Goal: Use online tool/utility: Utilize a website feature to perform a specific function

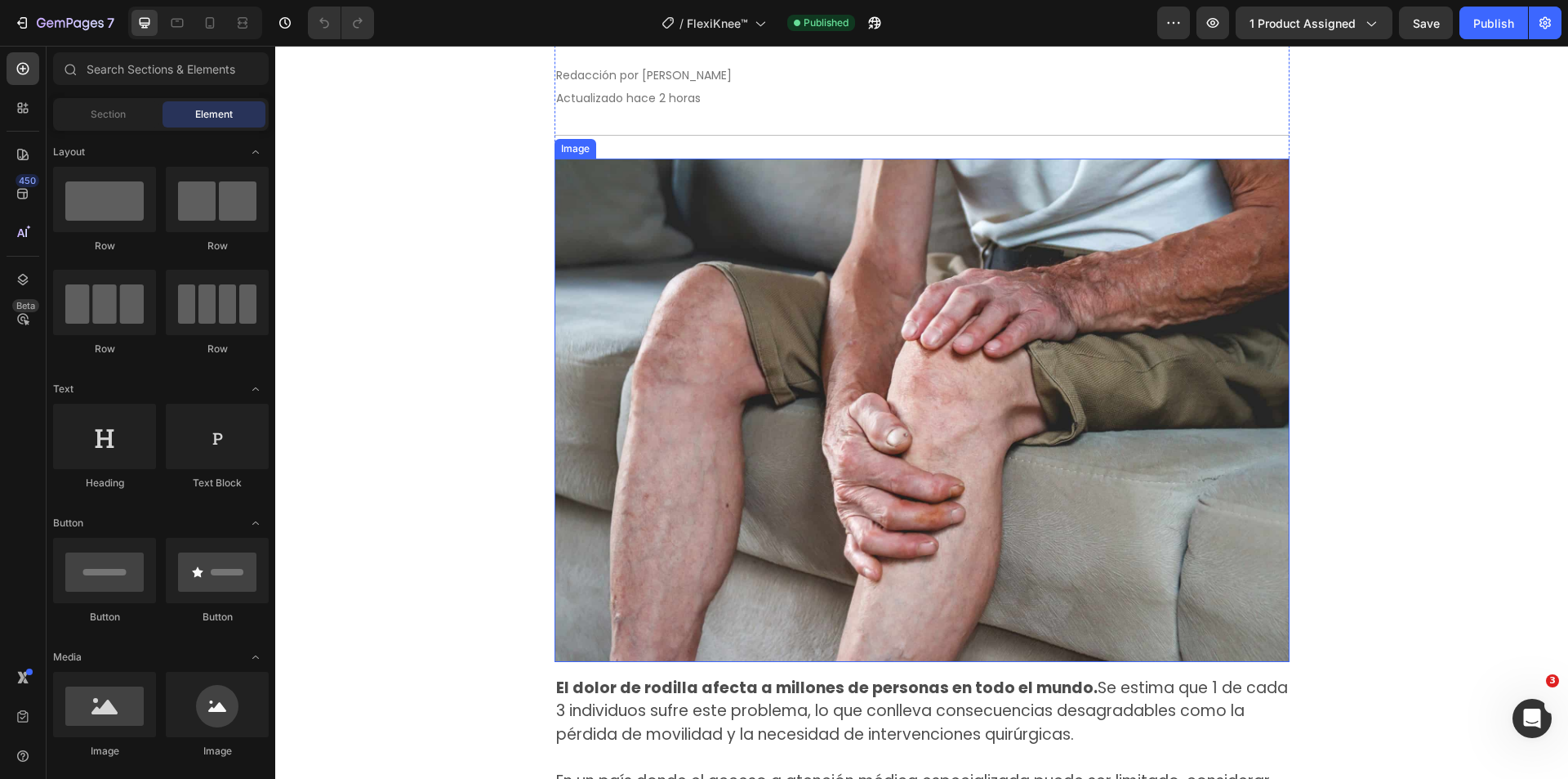
scroll to position [409, 0]
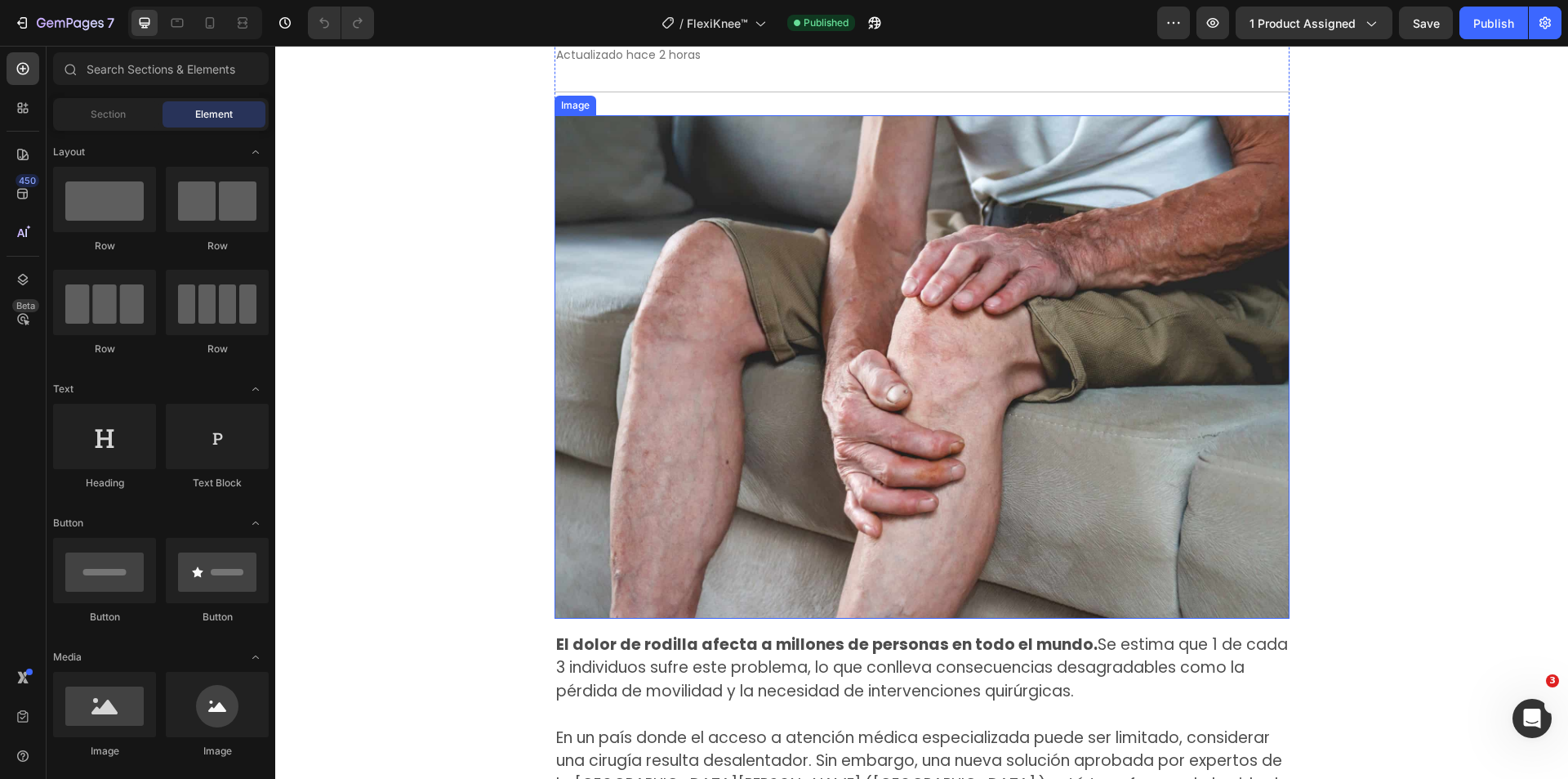
click at [975, 339] on img at bounding box center [922, 366] width 735 height 503
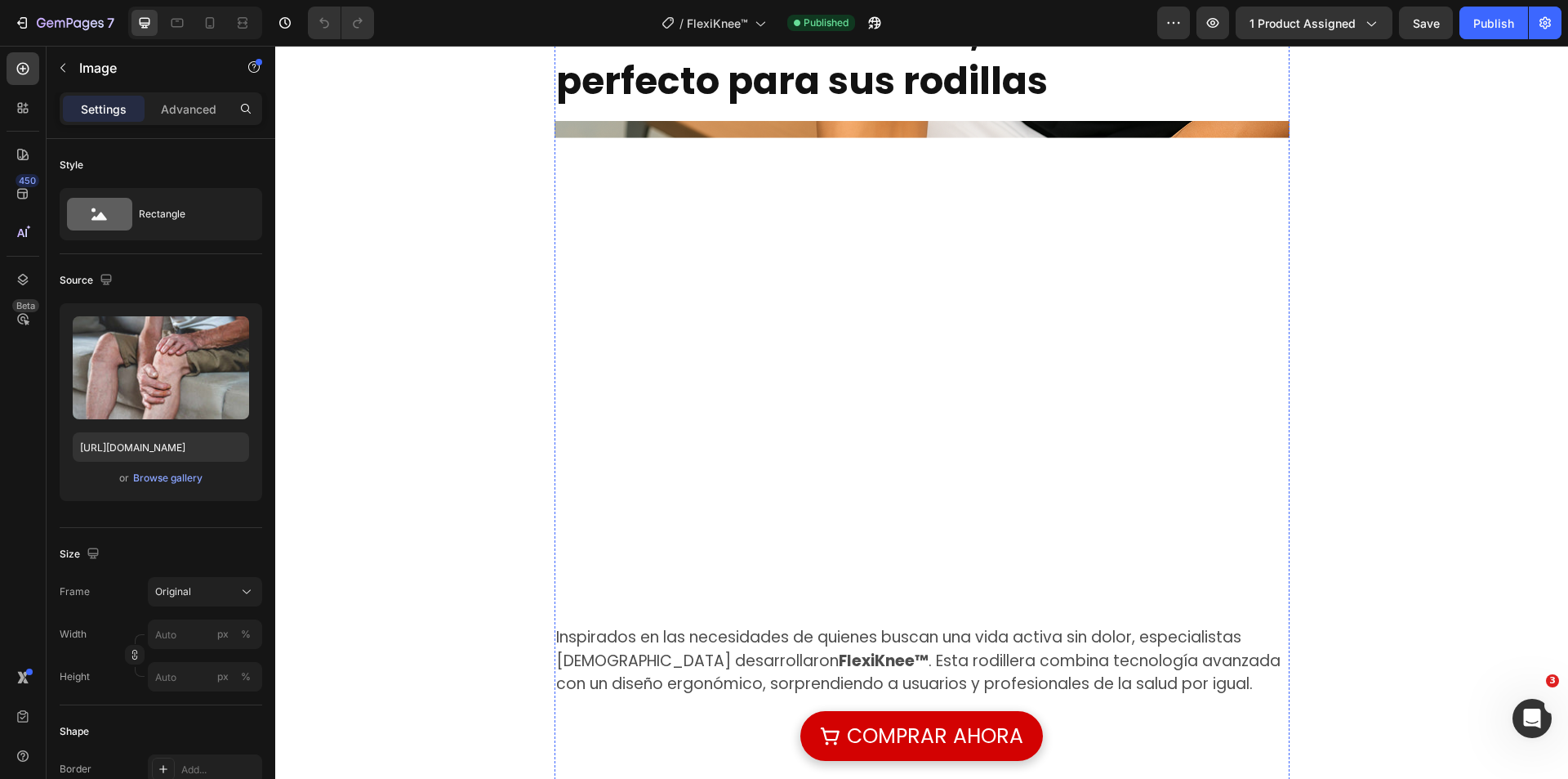
scroll to position [1389, 0]
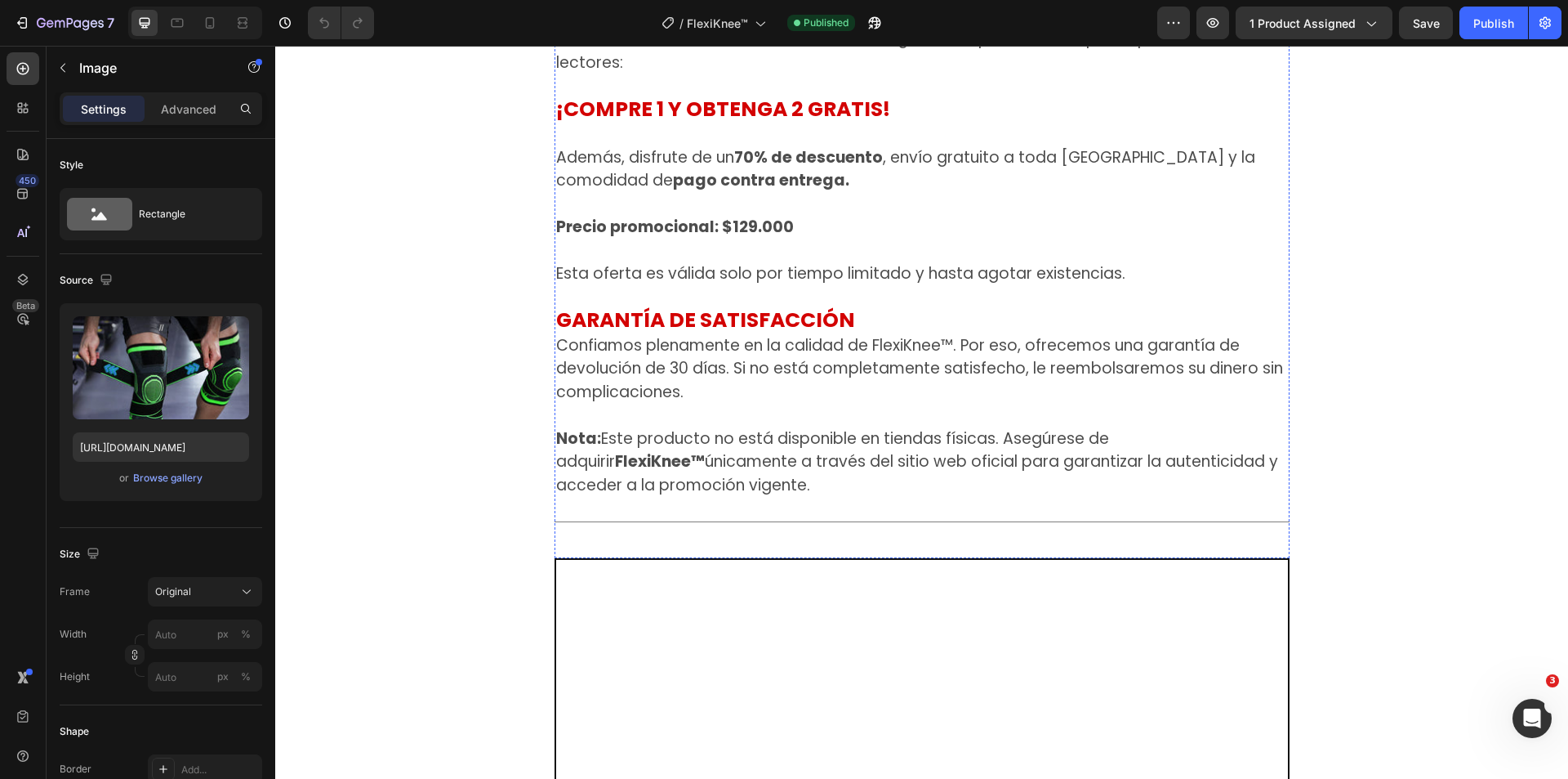
scroll to position [3677, 0]
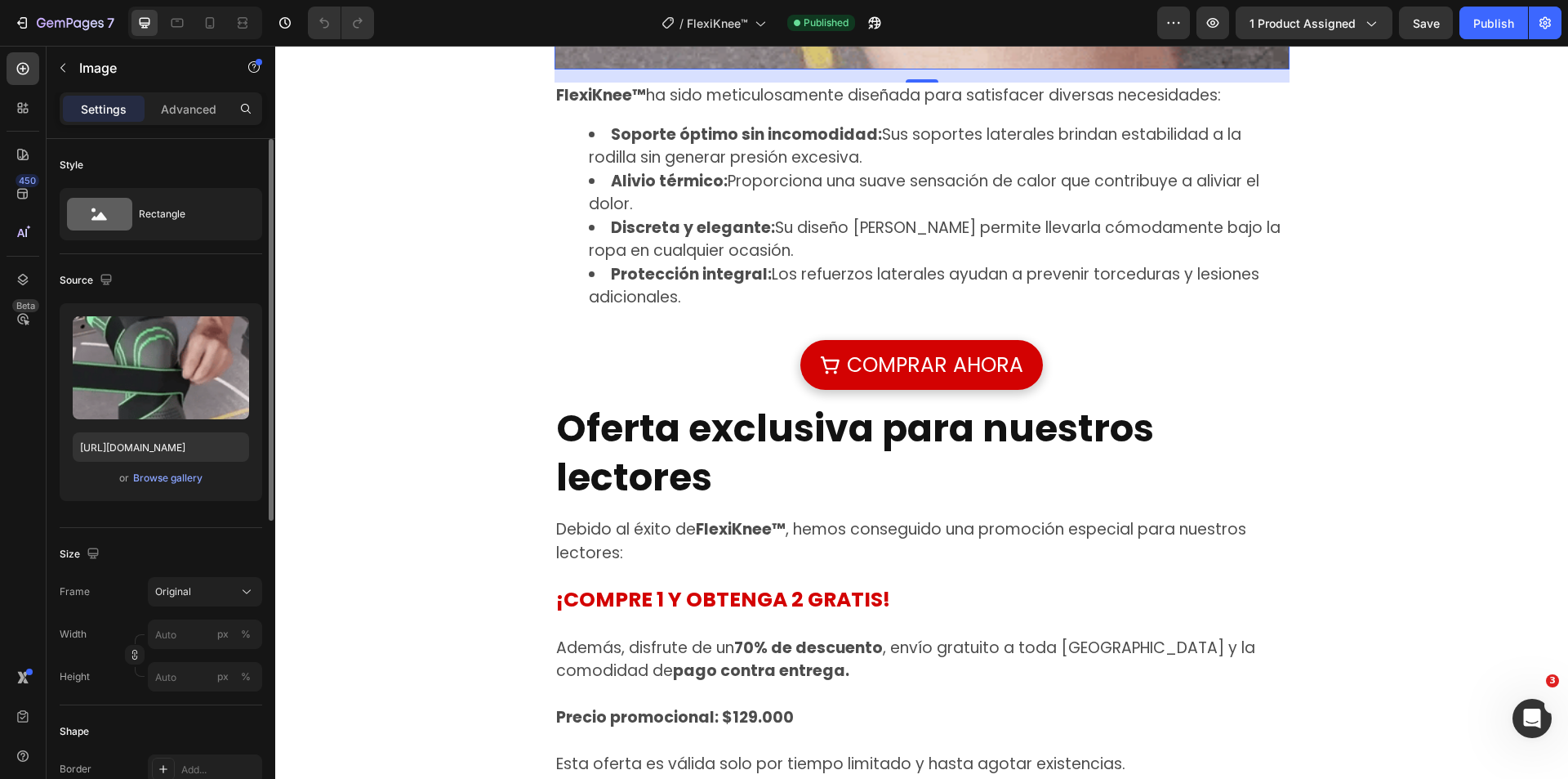
scroll to position [164, 0]
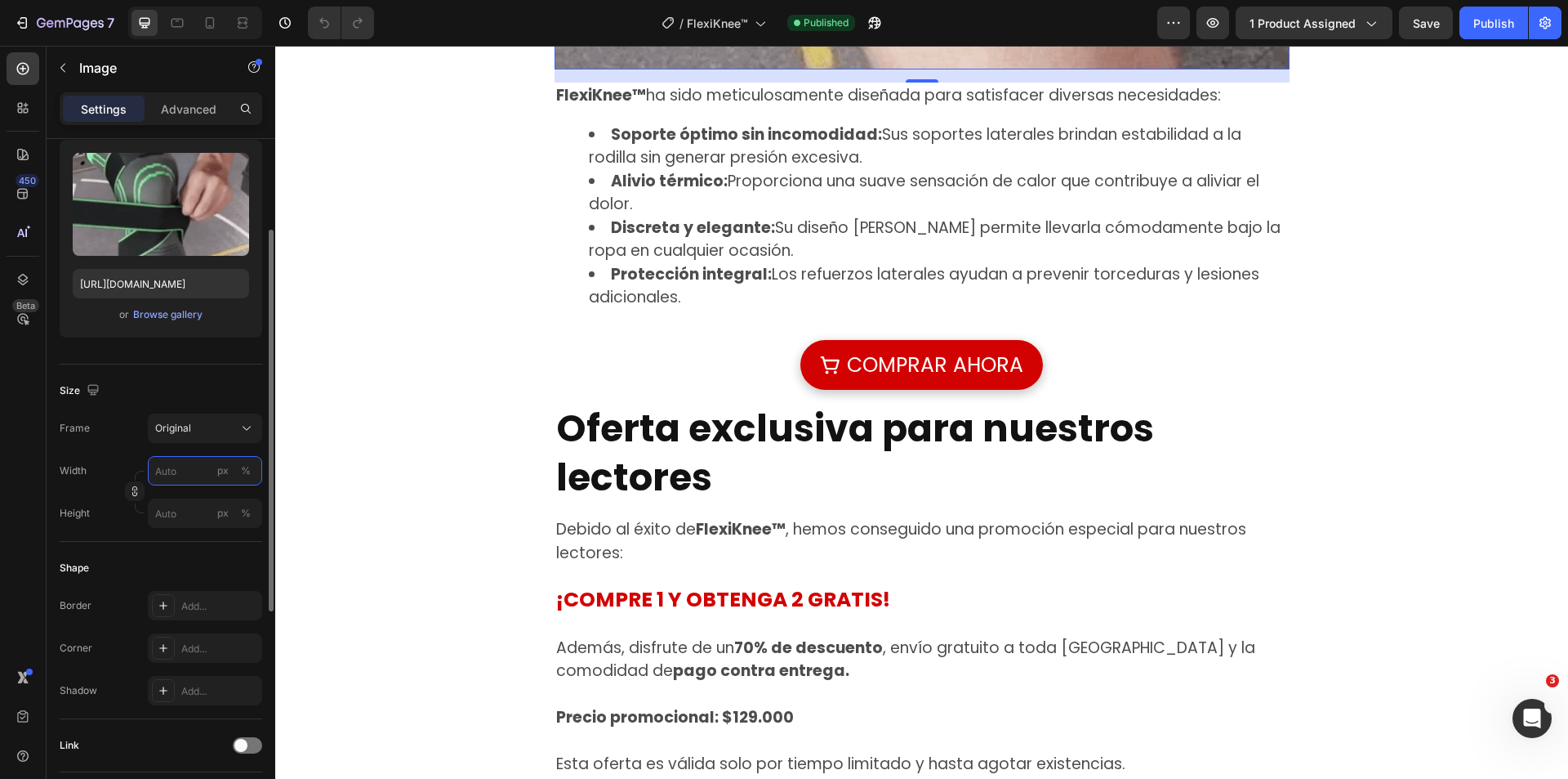
click at [175, 468] on input "px %" at bounding box center [205, 471] width 114 height 29
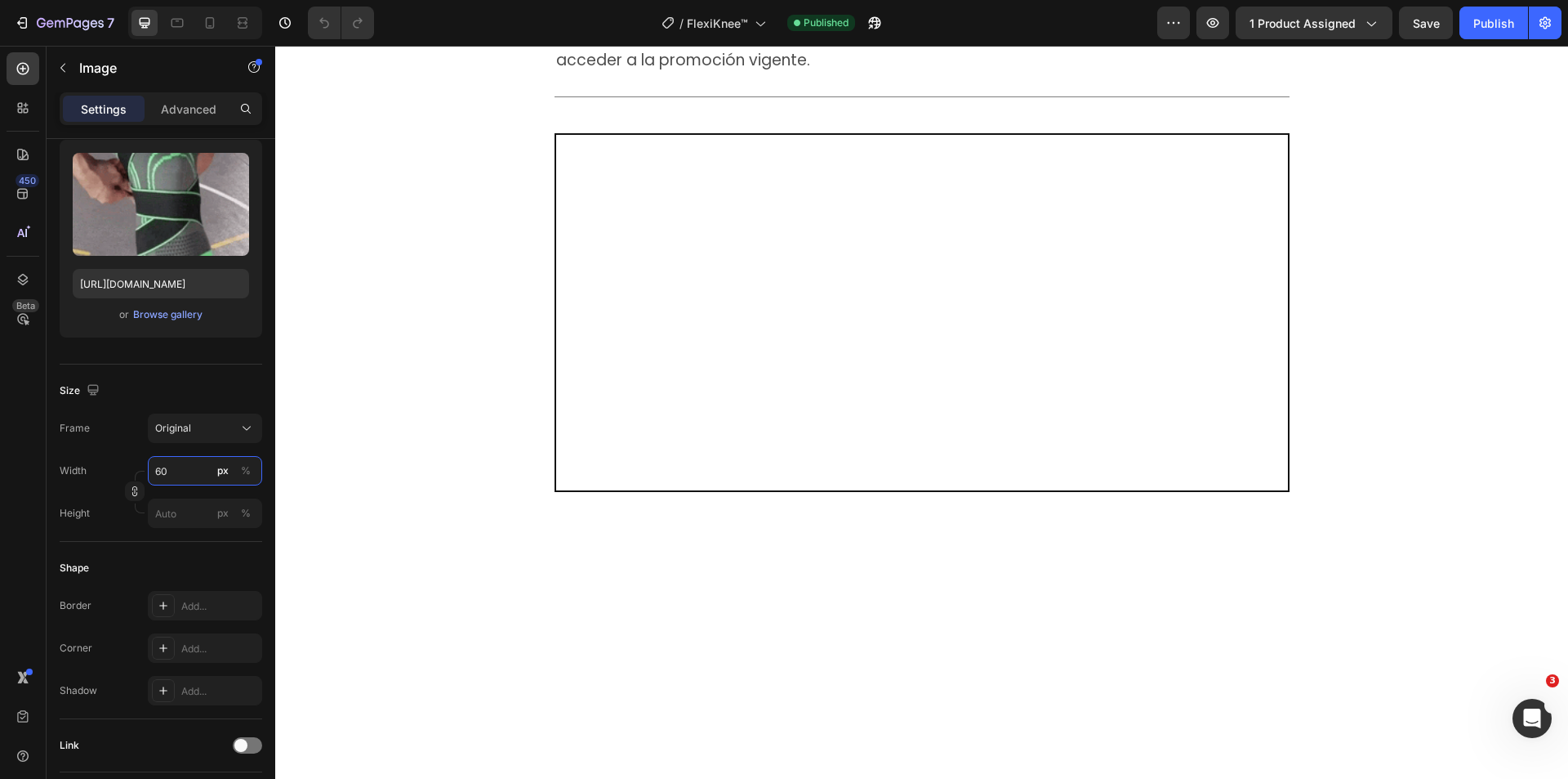
type input "600"
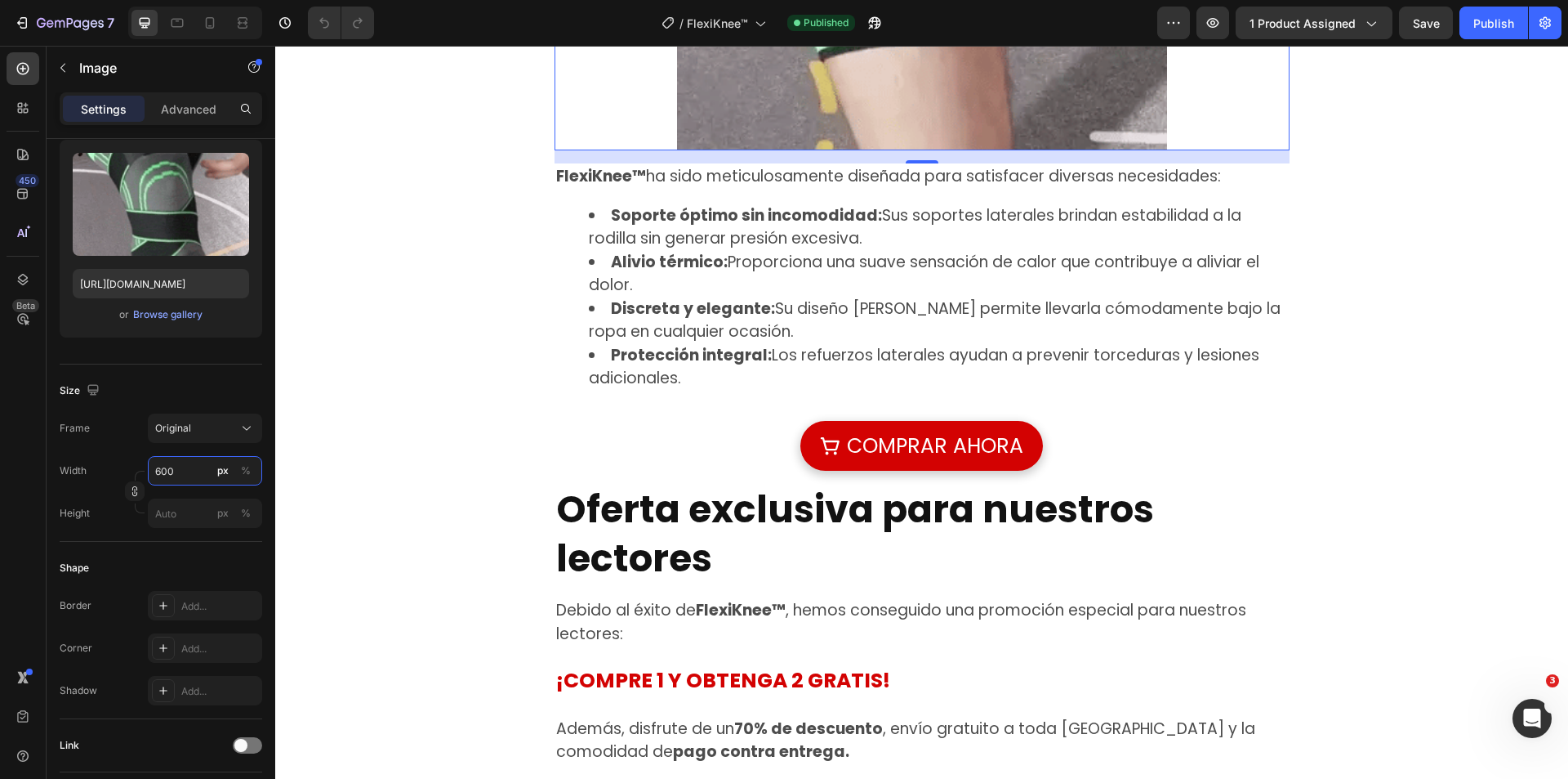
scroll to position [3268, 0]
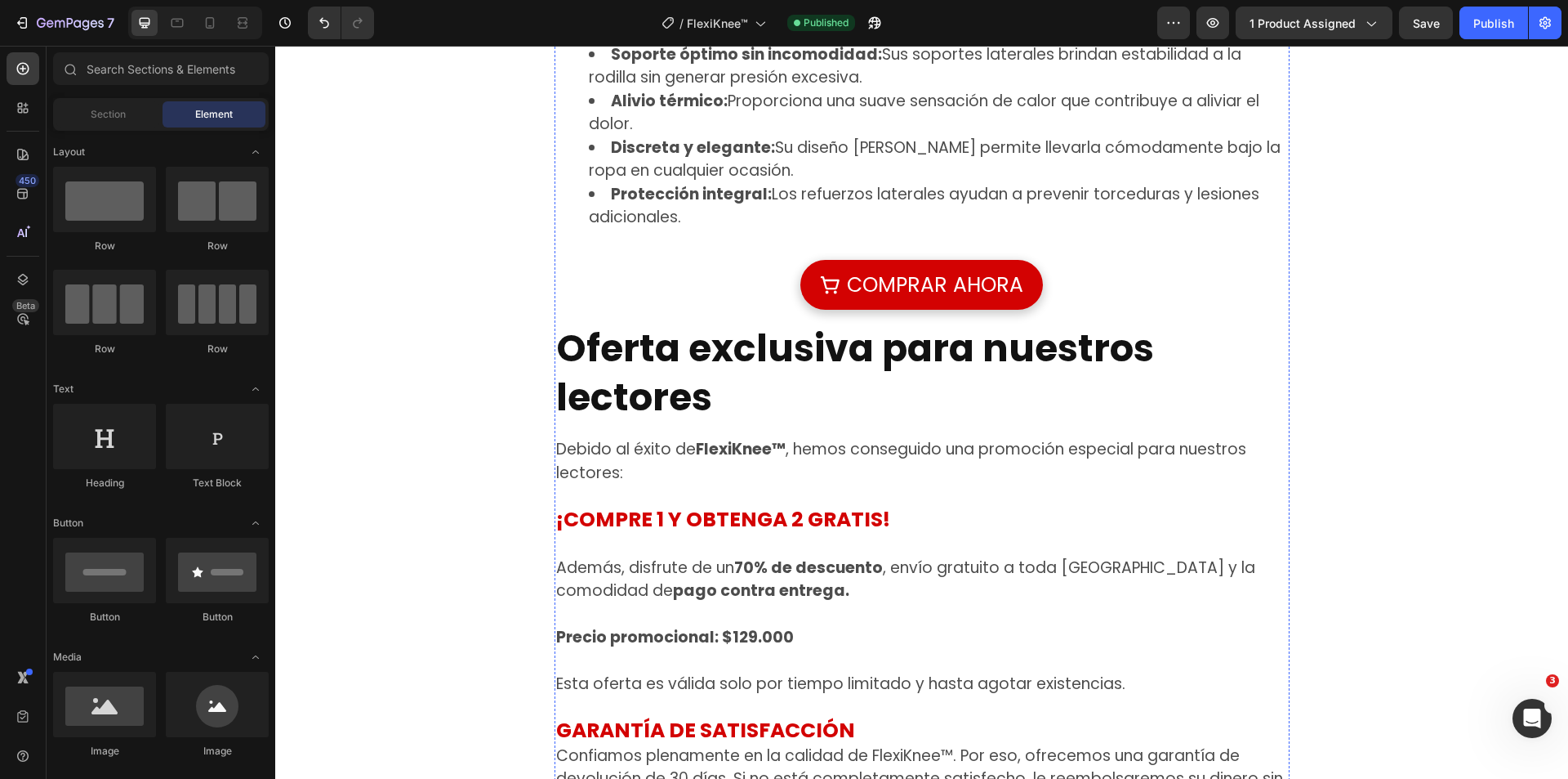
scroll to position [3432, 0]
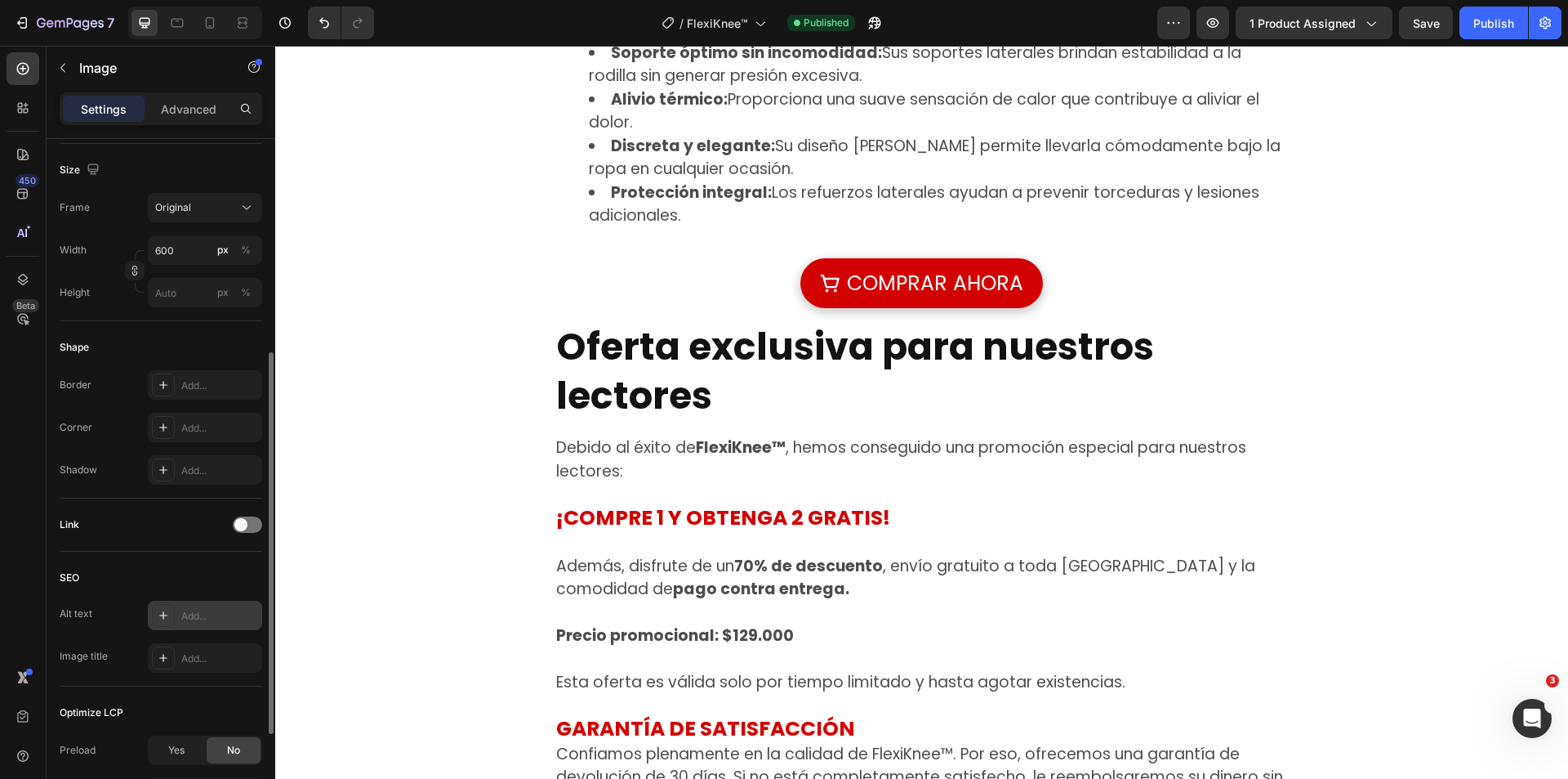
scroll to position [221, 0]
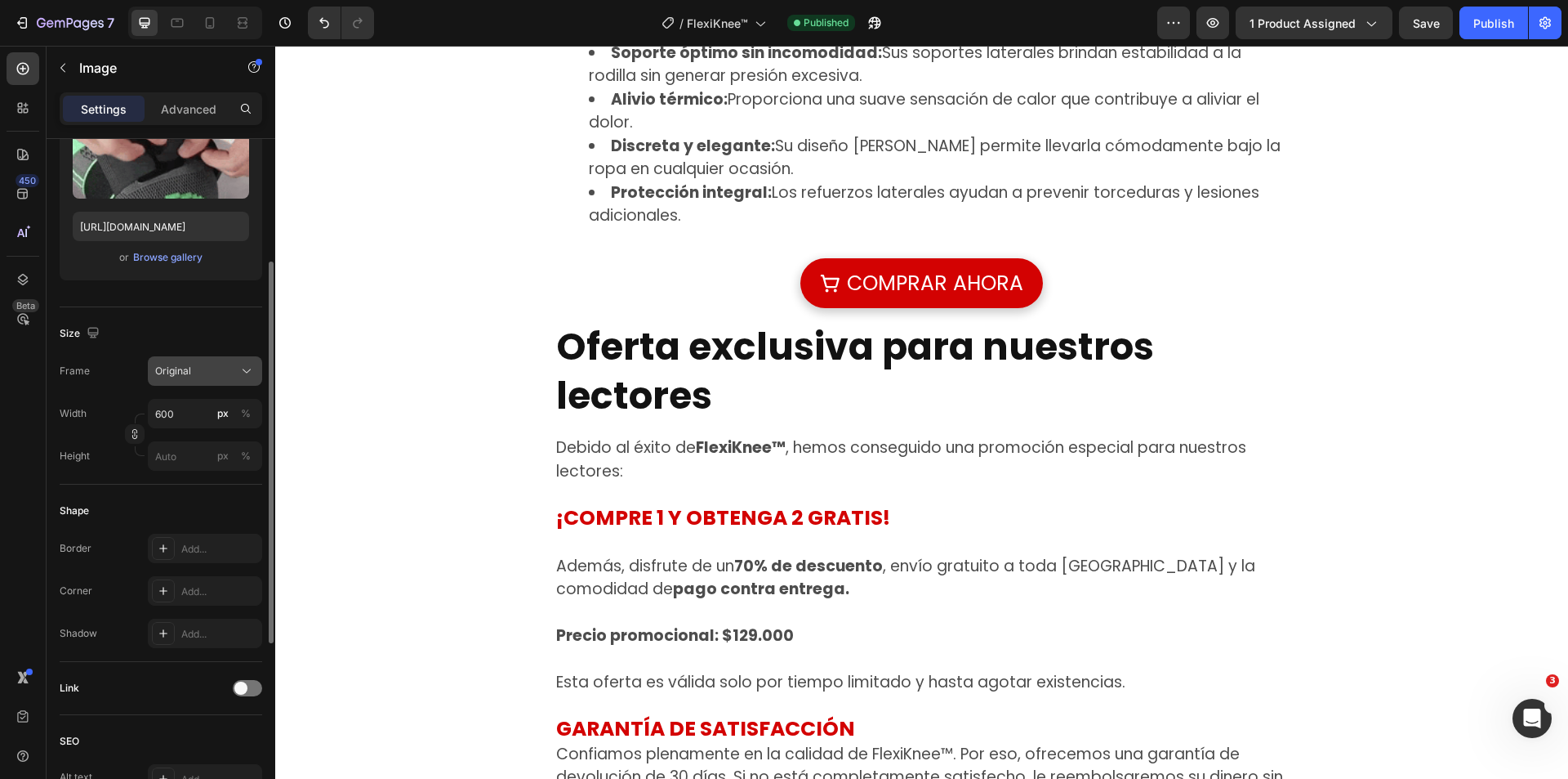
click at [216, 369] on div "Original" at bounding box center [195, 370] width 80 height 15
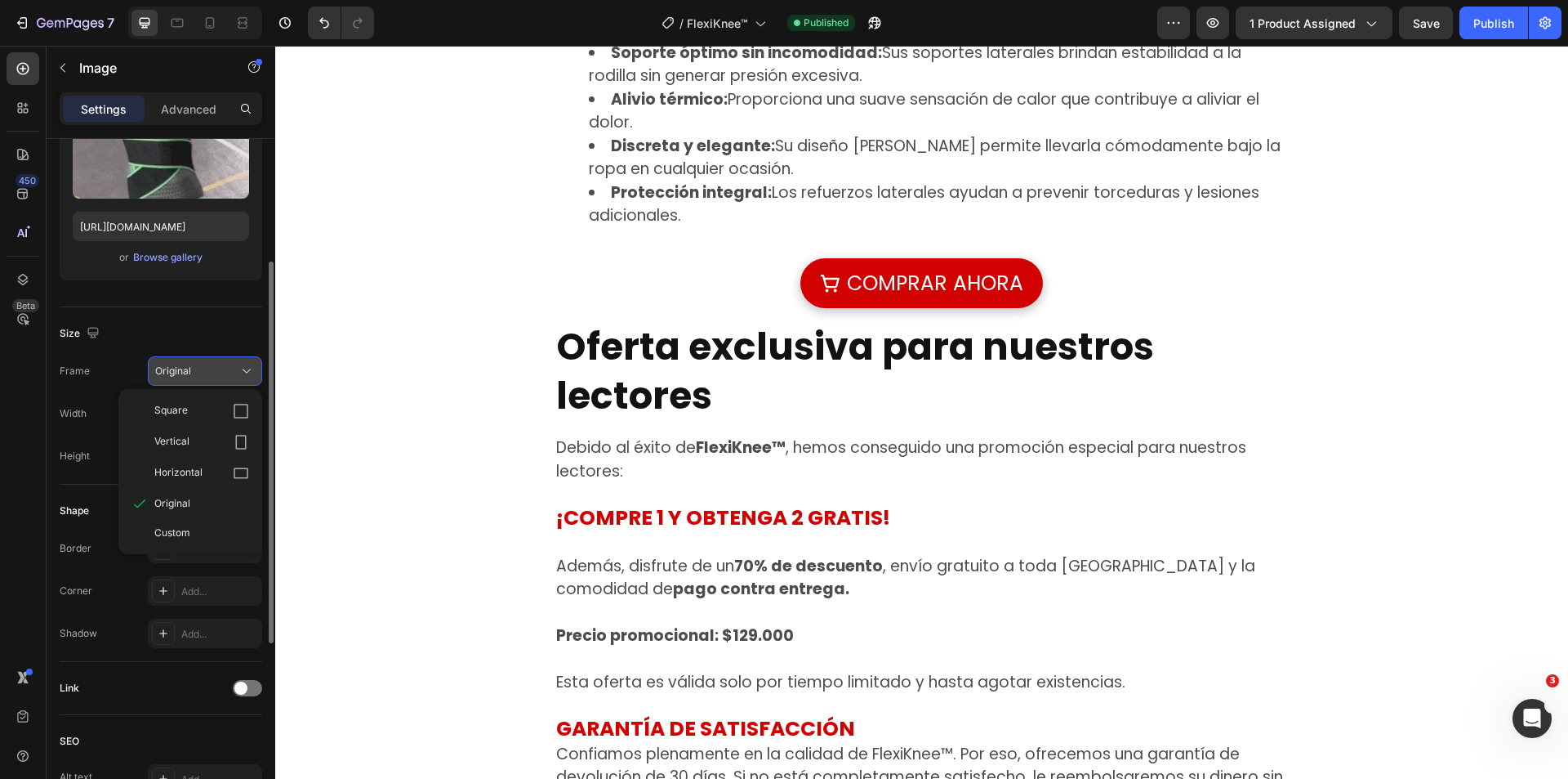
click at [216, 369] on div "Original" at bounding box center [195, 370] width 80 height 15
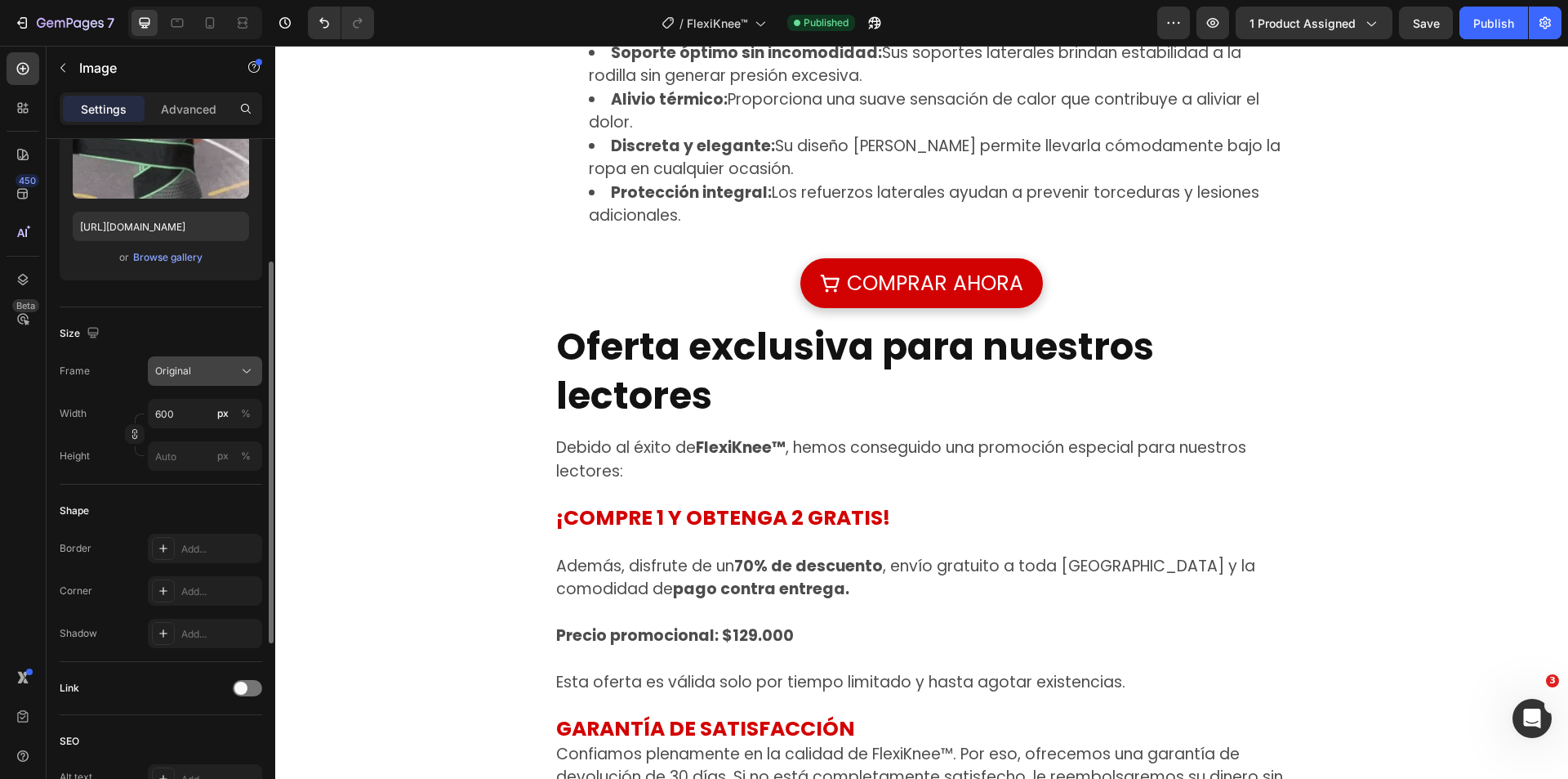
click at [216, 369] on div "Original" at bounding box center [195, 370] width 80 height 15
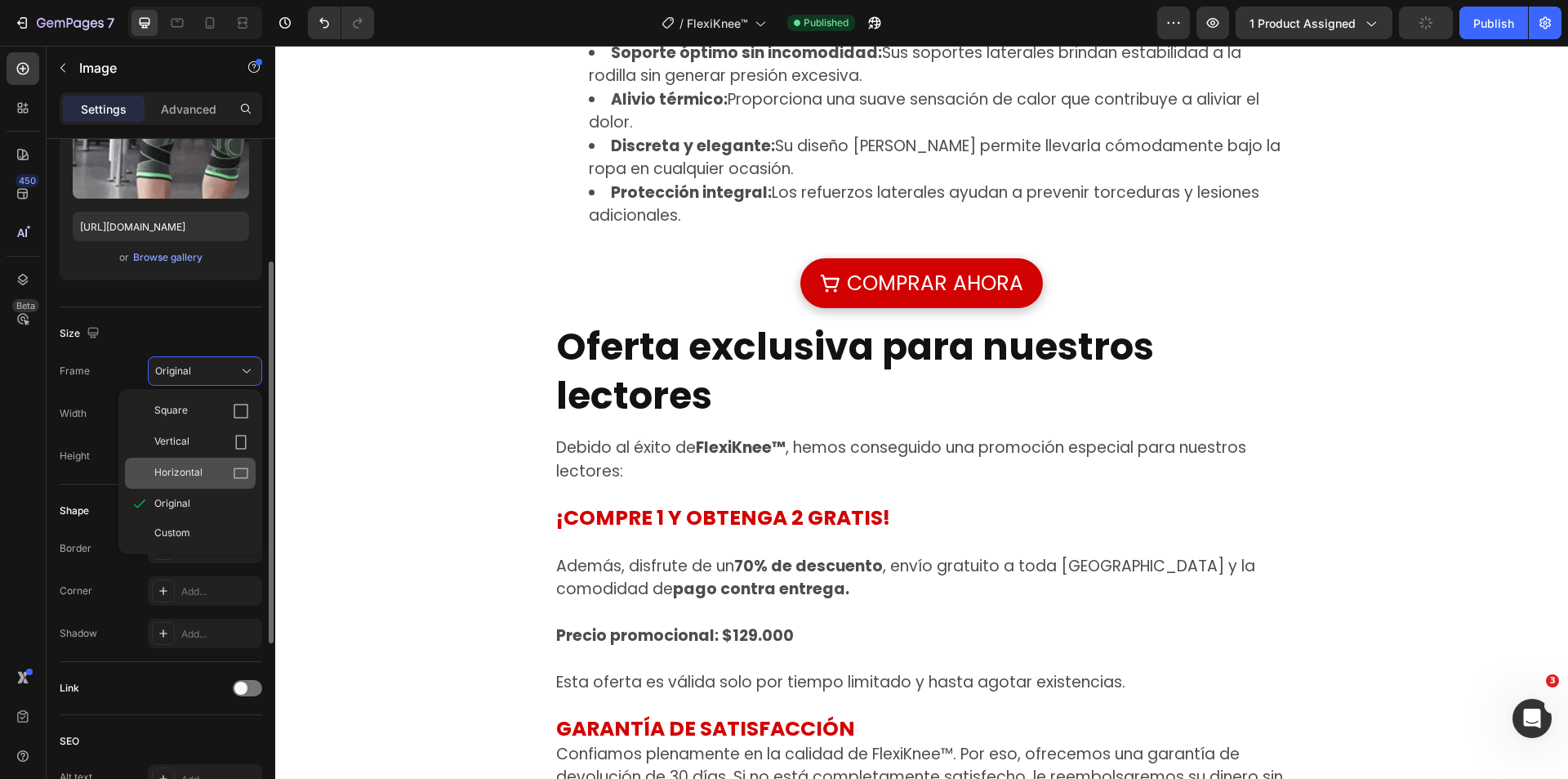
click at [200, 458] on div "Horizontal" at bounding box center [190, 473] width 131 height 31
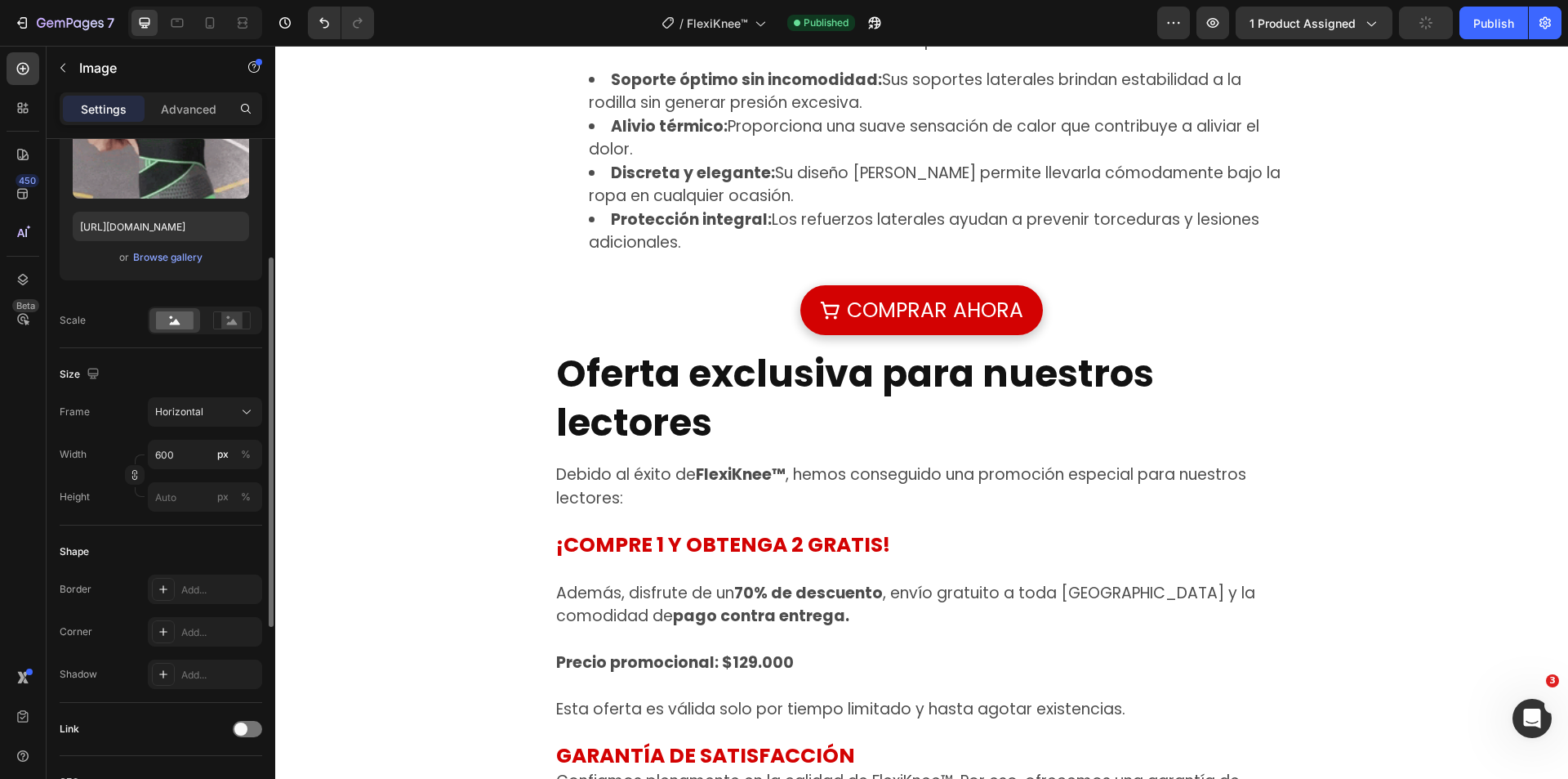
scroll to position [3105, 0]
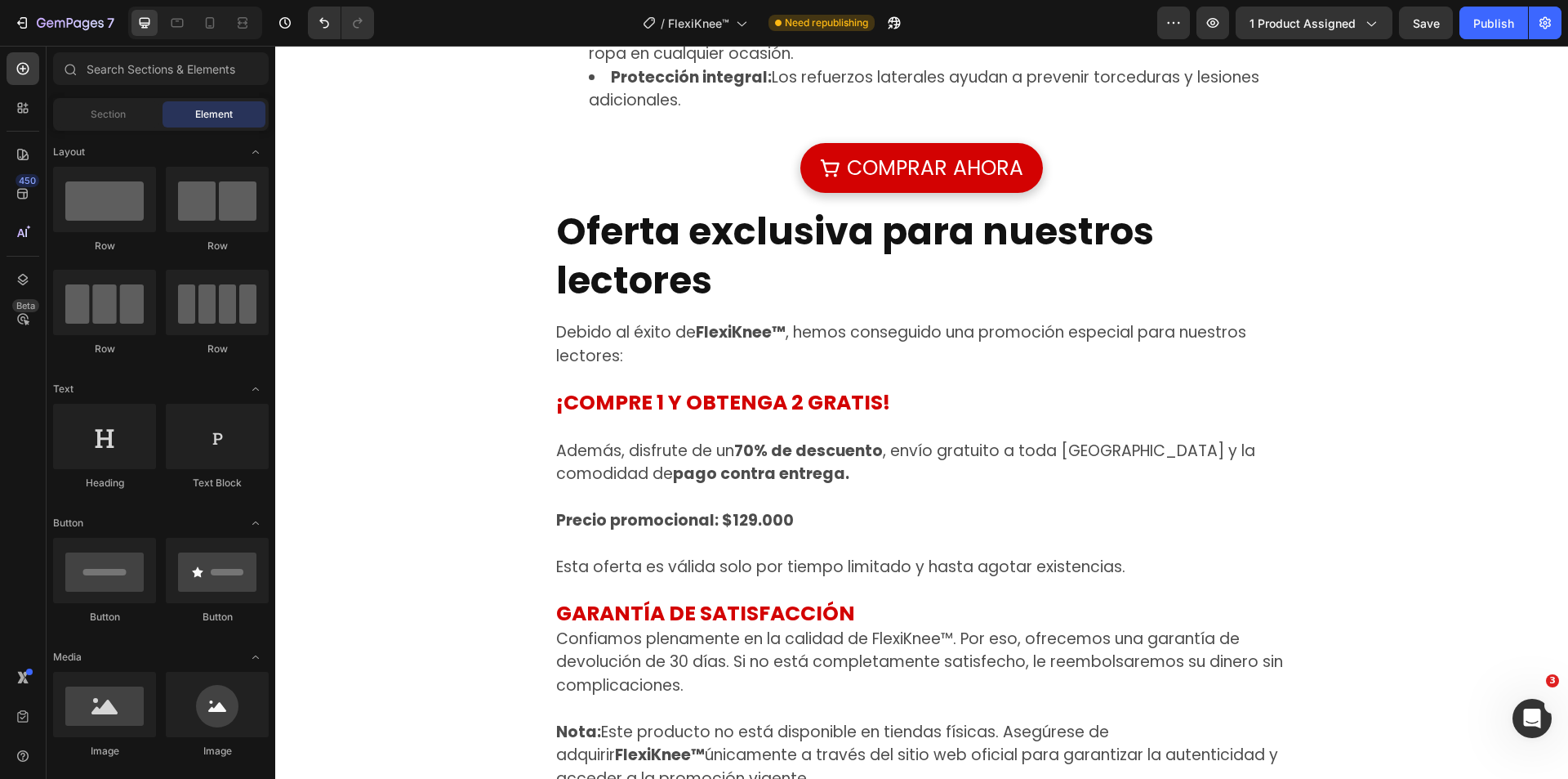
scroll to position [3268, 0]
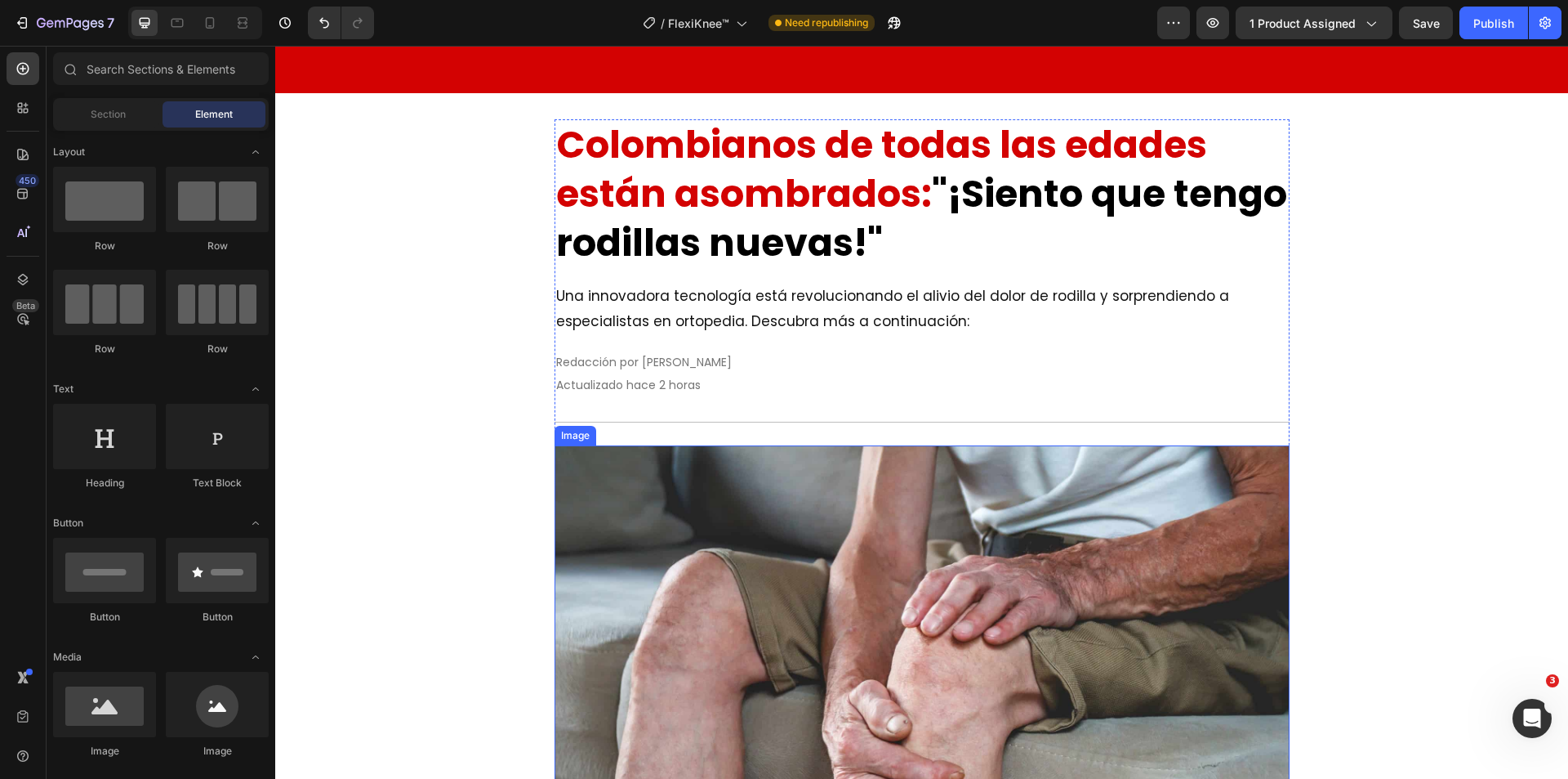
scroll to position [164, 0]
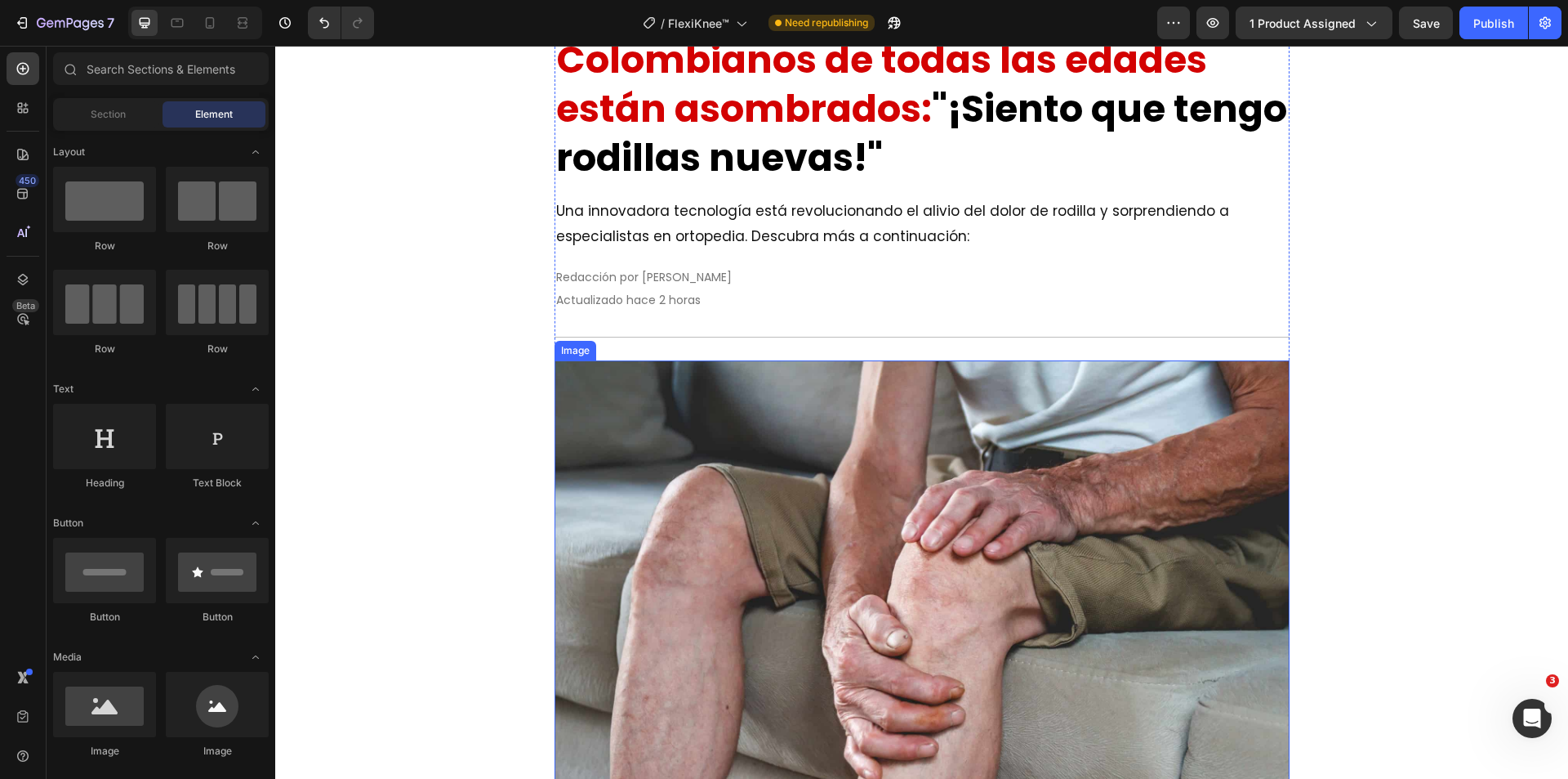
click at [886, 483] on img at bounding box center [922, 611] width 735 height 503
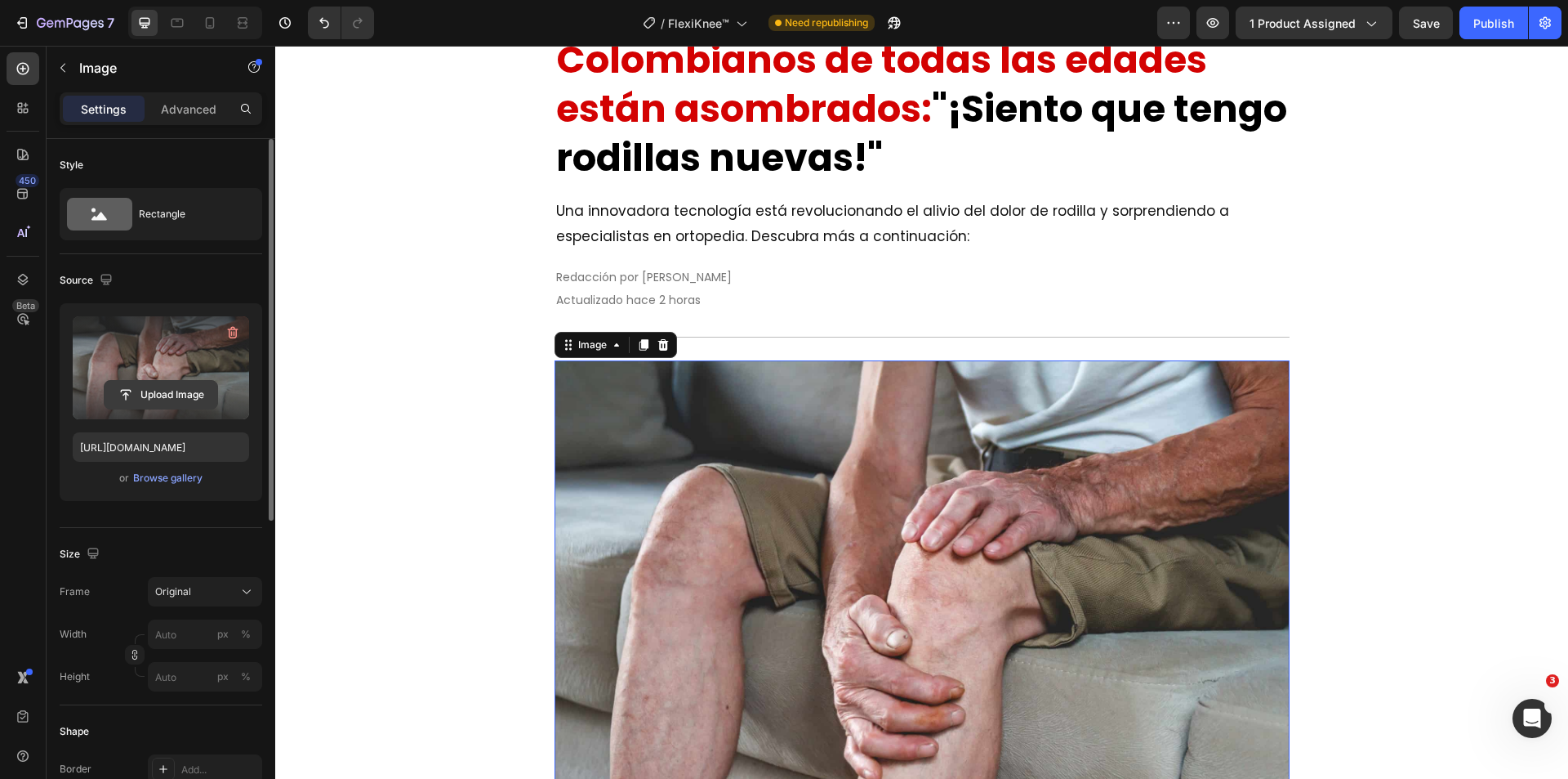
click at [190, 381] on input "file" at bounding box center [161, 394] width 112 height 28
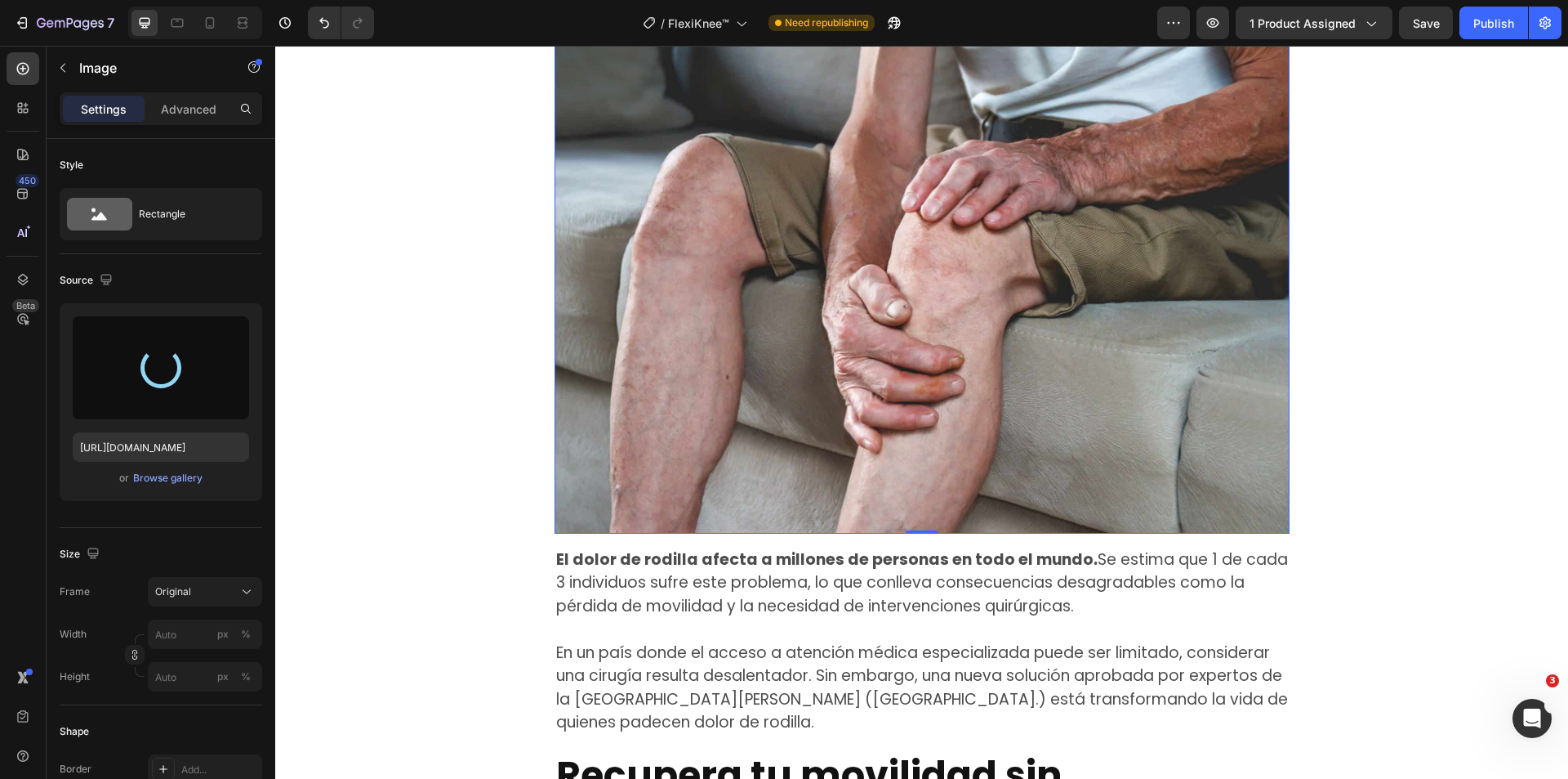
scroll to position [327, 0]
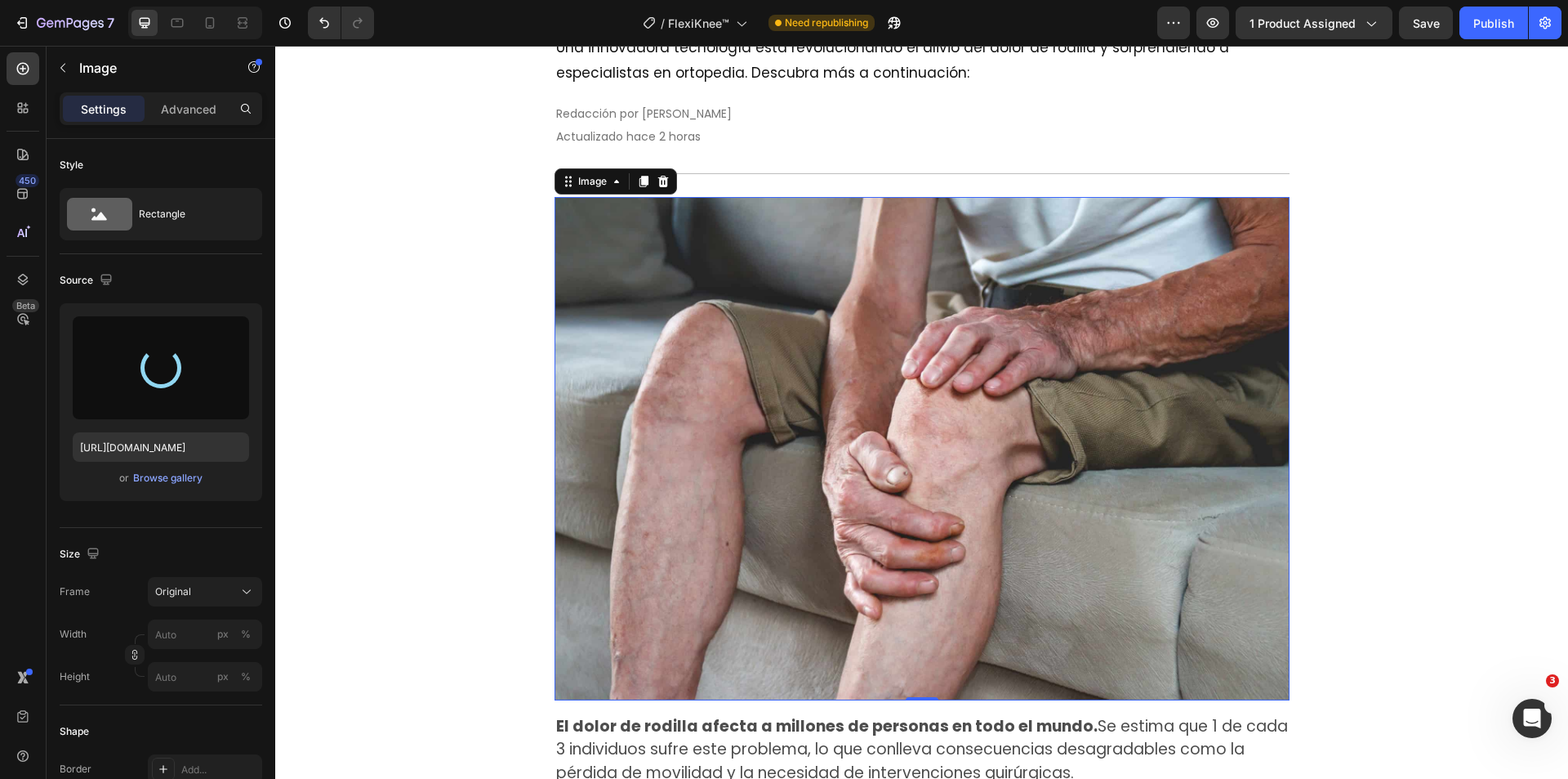
type input "[URL][DOMAIN_NAME]"
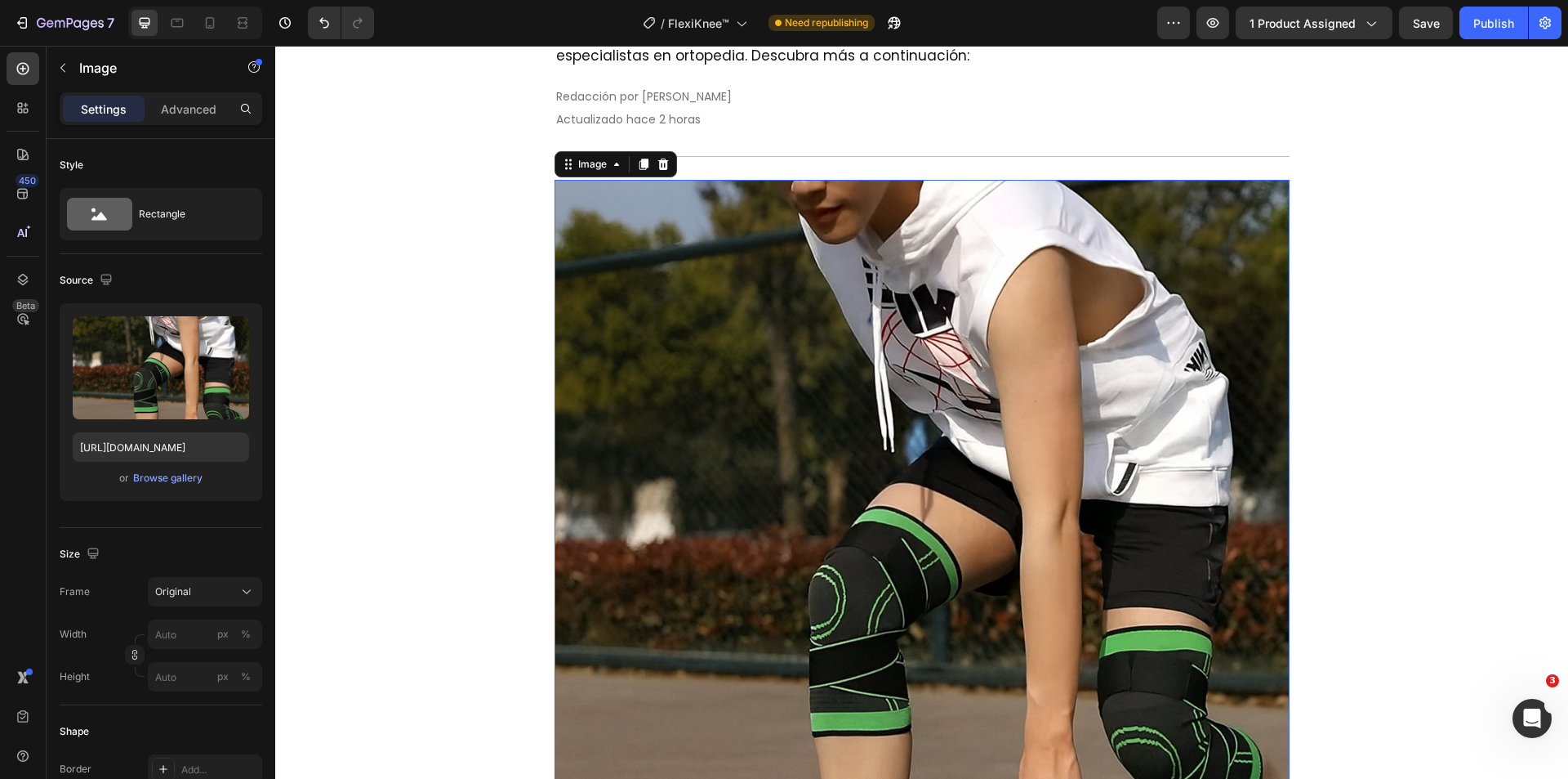
scroll to position [164, 0]
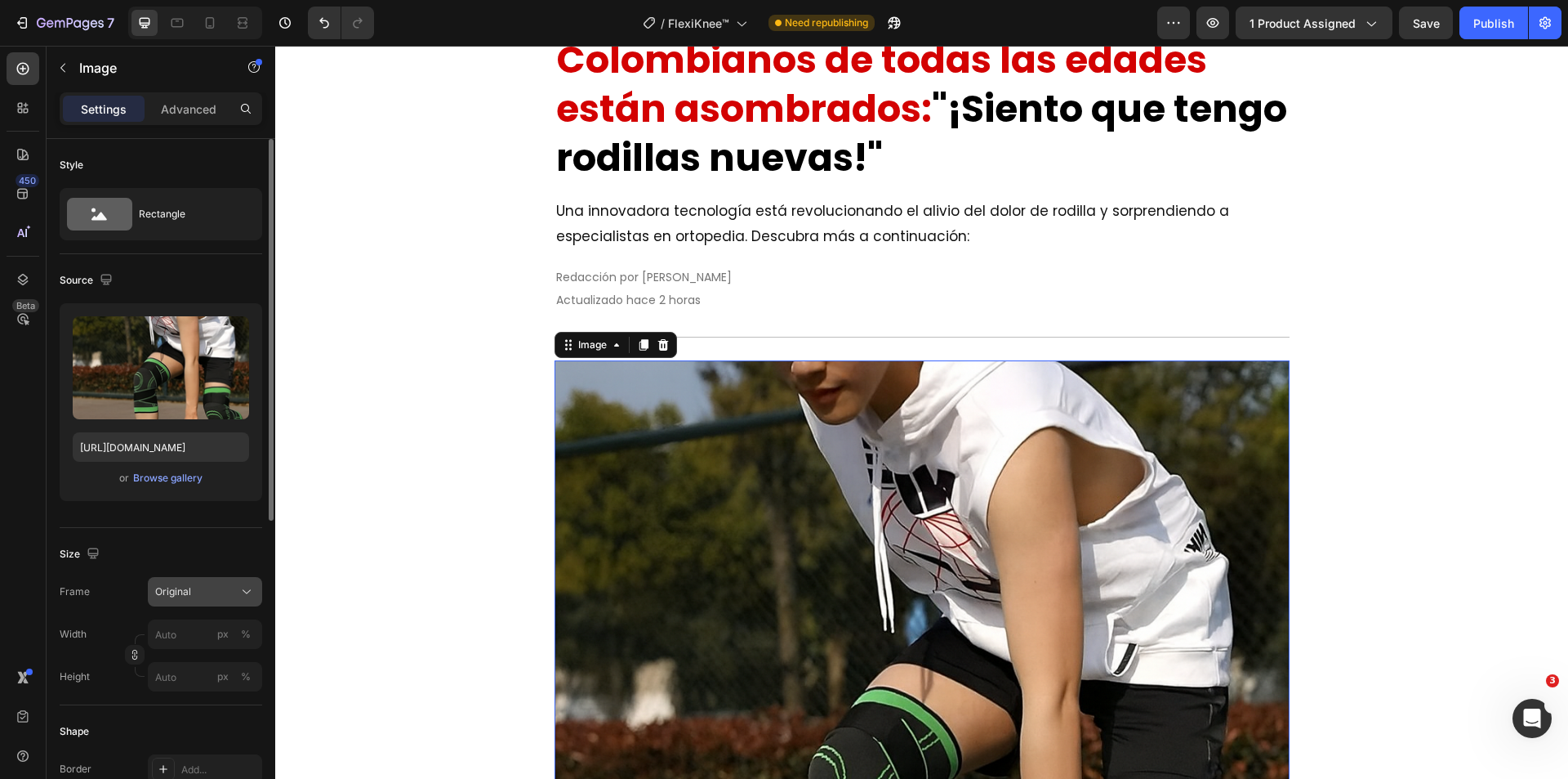
click at [216, 590] on div "Original" at bounding box center [195, 591] width 80 height 15
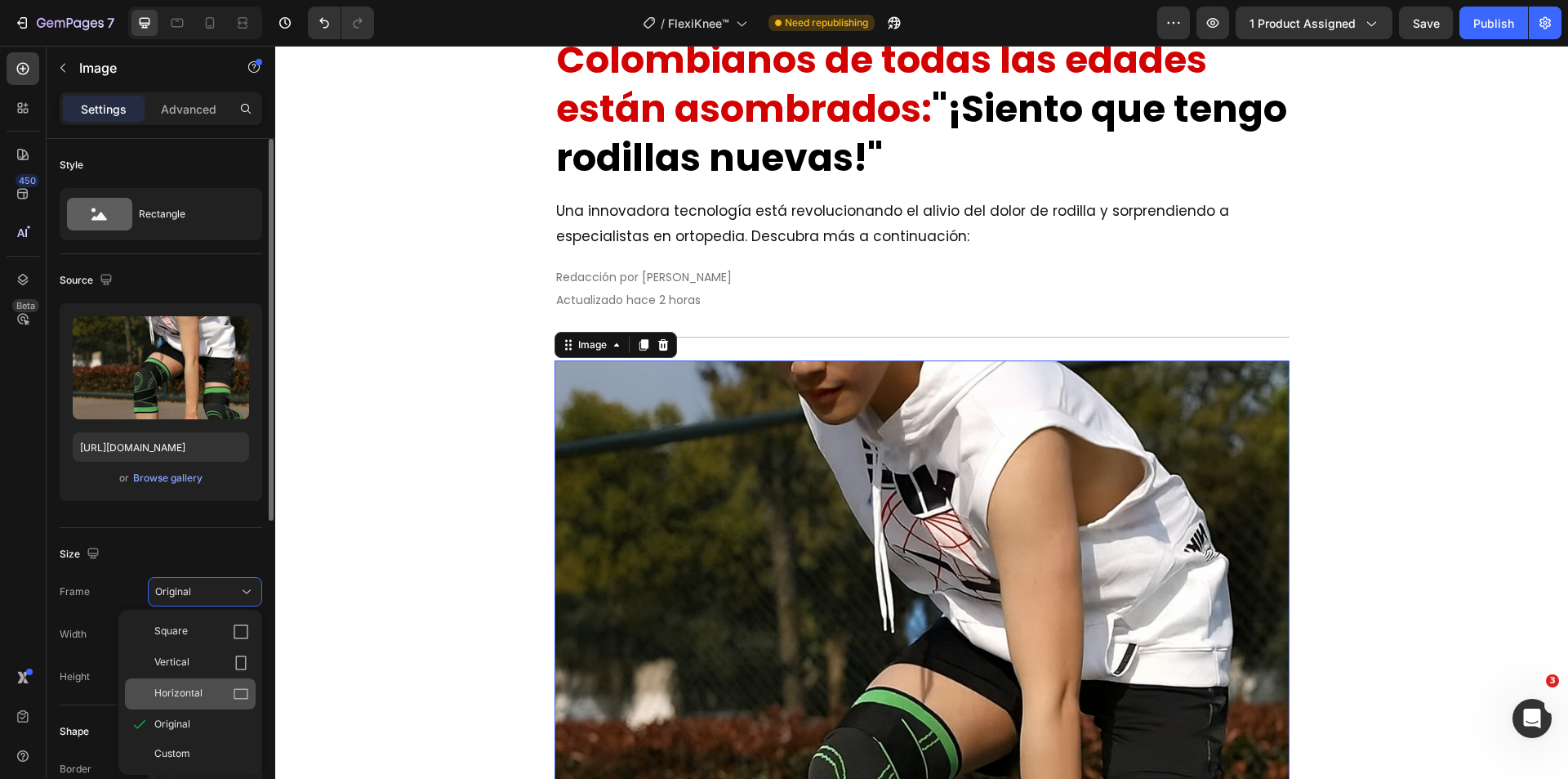
click at [214, 683] on div "Horizontal" at bounding box center [190, 694] width 131 height 31
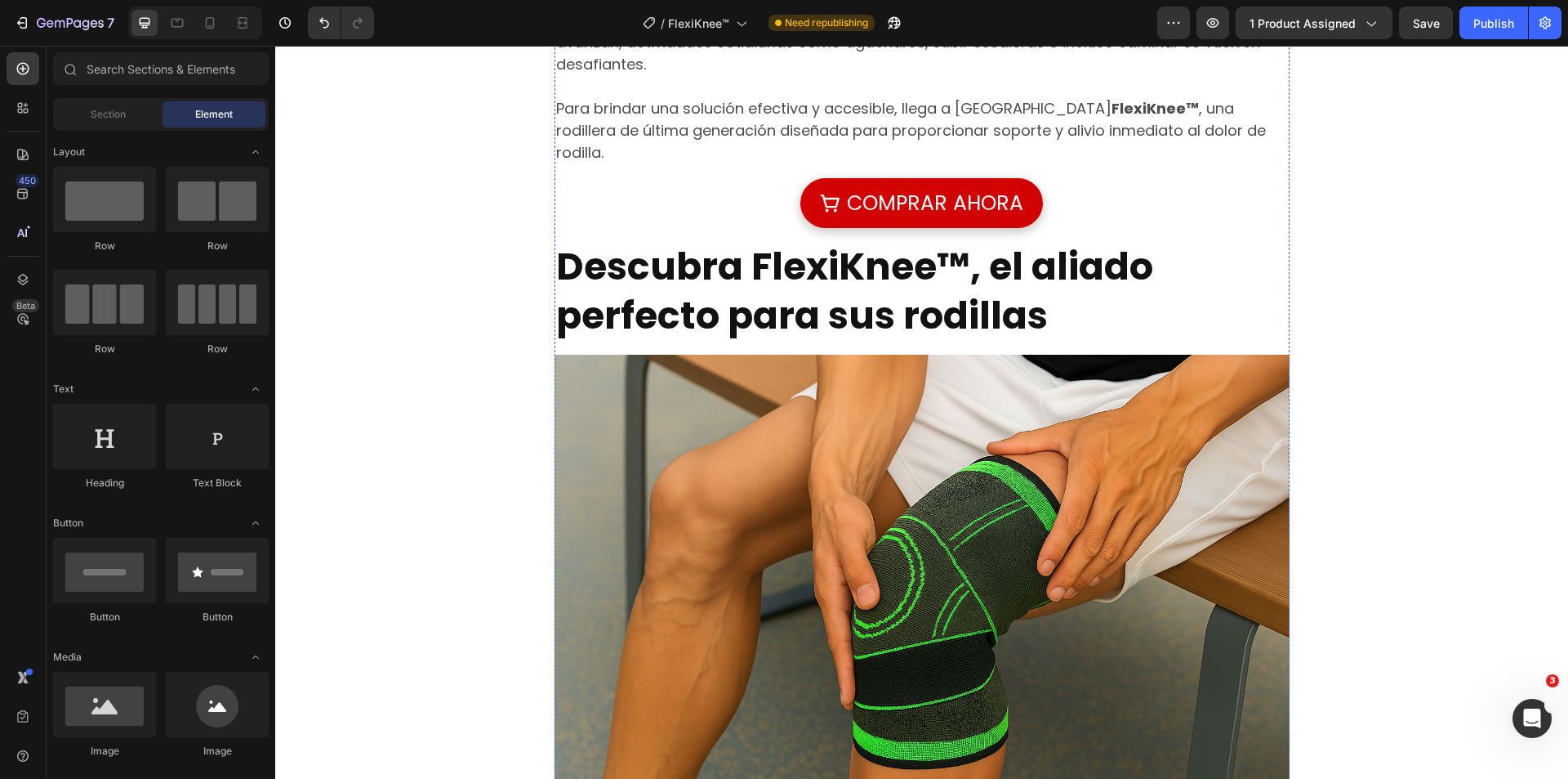
scroll to position [1552, 0]
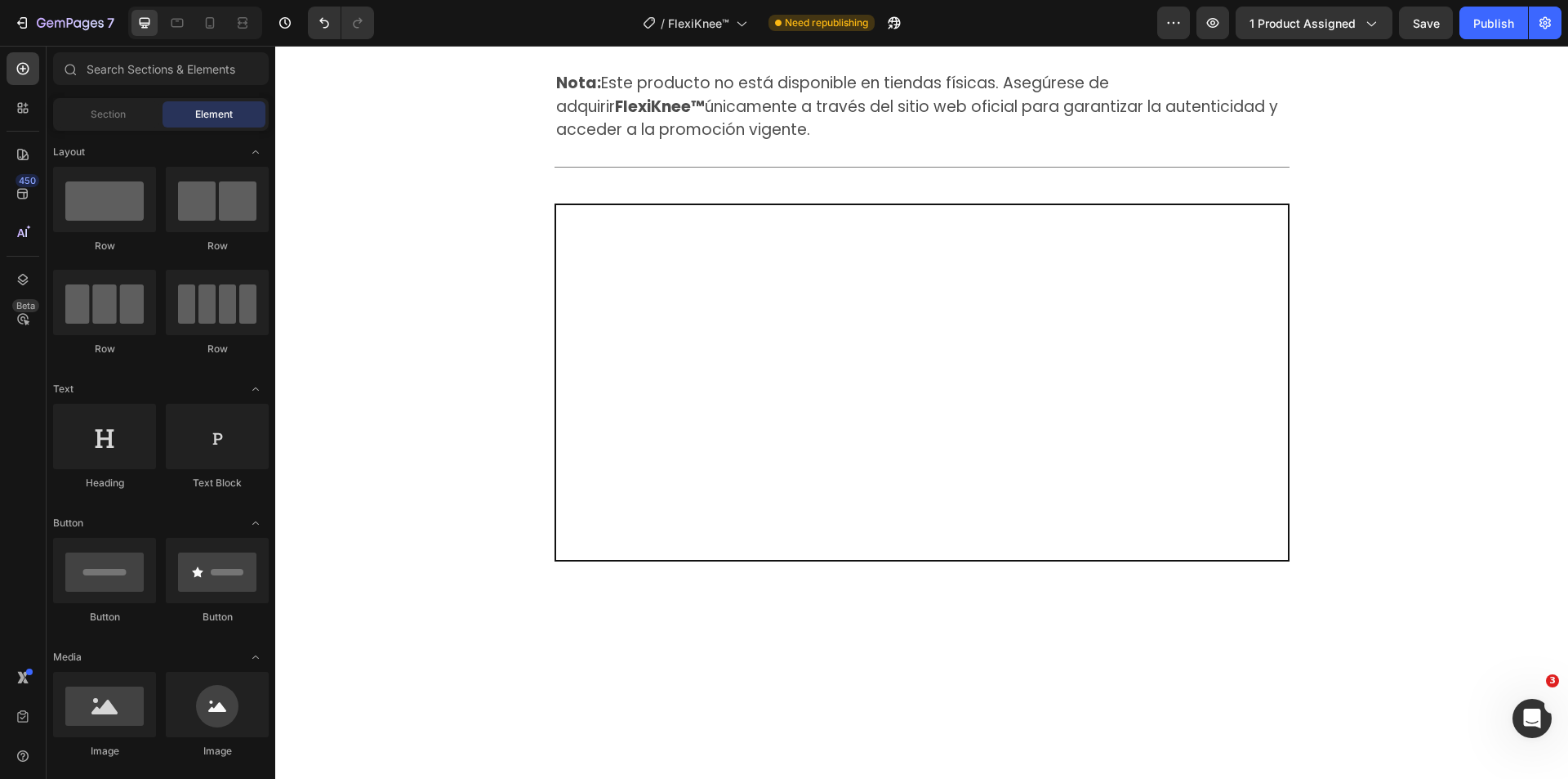
scroll to position [4086, 0]
